Goal: Navigation & Orientation: Go to known website

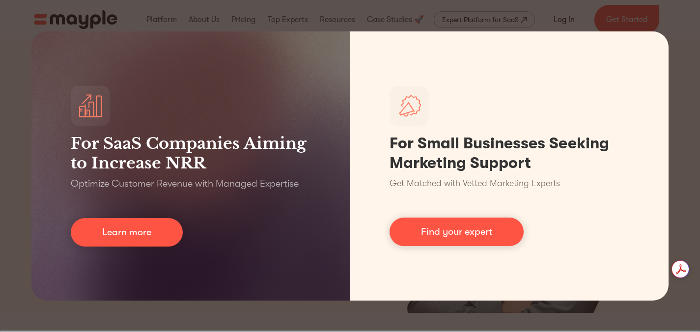
click at [685, 95] on div "For SaaS Companies Aiming to Increase NRR Optimize Customer Revenue with Manage…" at bounding box center [350, 166] width 700 height 332
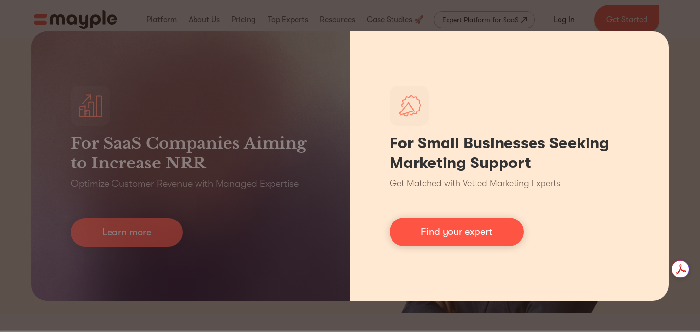
click at [667, 77] on div "For Small Businesses Seeking Marketing Support Get Matched with Vetted Marketin…" at bounding box center [509, 165] width 319 height 269
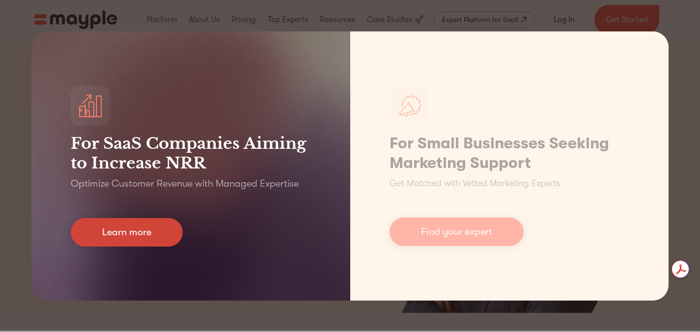
click at [114, 240] on link "Learn more" at bounding box center [127, 232] width 112 height 28
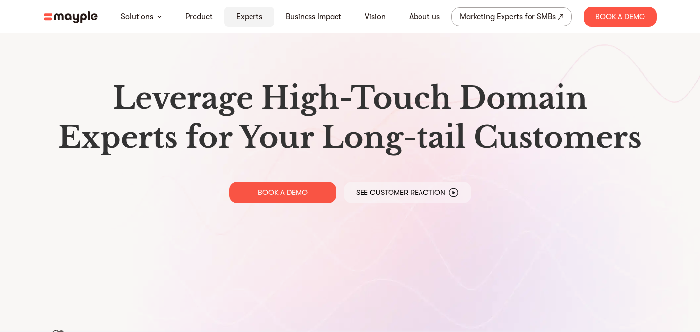
click at [251, 17] on link "Experts" at bounding box center [249, 17] width 26 height 12
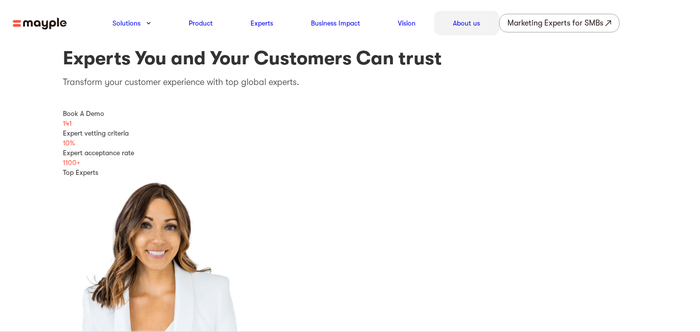
click at [476, 23] on link "About us" at bounding box center [466, 23] width 27 height 12
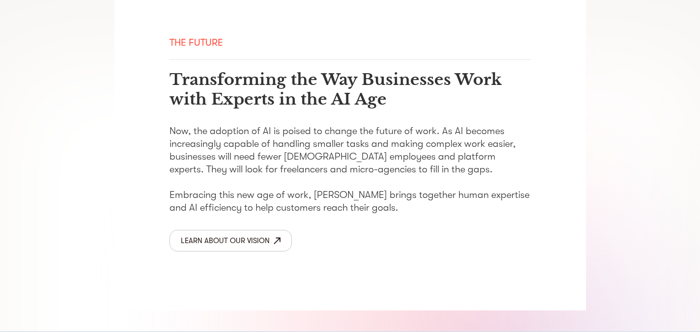
scroll to position [1691, 0]
